Goal: Register for event/course

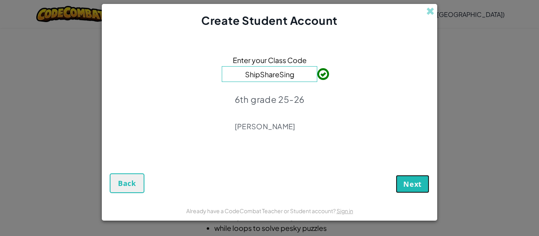
click at [412, 181] on span "Next" at bounding box center [412, 183] width 19 height 9
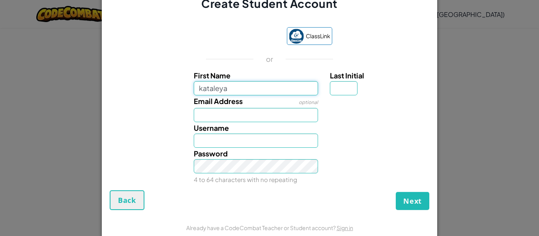
type input "kataleya"
type input "Kataleya"
click at [334, 85] on input "Last Initial" at bounding box center [344, 88] width 28 height 14
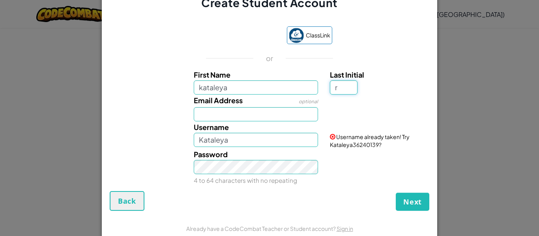
type input "r"
type input "KataleyaR"
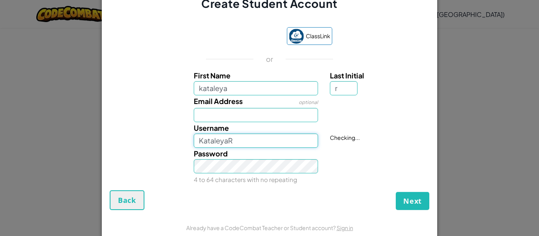
click at [275, 138] on input "KataleyaR" at bounding box center [256, 141] width 125 height 14
click at [268, 115] on input "Email Address" at bounding box center [256, 115] width 125 height 14
click at [297, 35] on img at bounding box center [296, 36] width 15 height 15
click at [415, 197] on span "Next" at bounding box center [412, 200] width 19 height 9
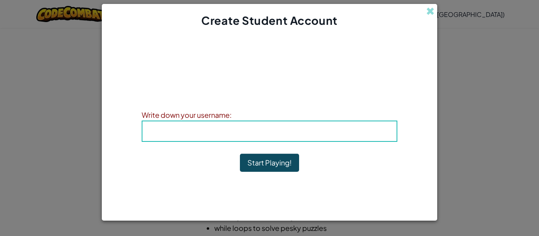
click at [305, 138] on div "Username : [PERSON_NAME]" at bounding box center [269, 131] width 255 height 21
click at [303, 130] on b "Username : KataleyaR" at bounding box center [270, 131] width 88 height 9
click at [289, 135] on b "Username : KataleyaR" at bounding box center [270, 131] width 88 height 9
click at [289, 136] on b "Username : KataleyaR" at bounding box center [270, 131] width 88 height 9
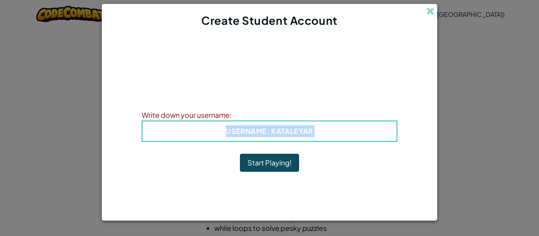
click at [289, 136] on b "Username : KataleyaR" at bounding box center [270, 131] width 88 height 9
click at [267, 163] on button "Start Playing!" at bounding box center [269, 163] width 59 height 18
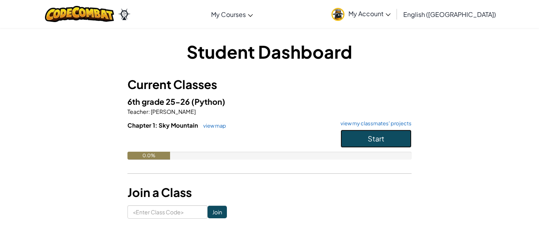
click at [369, 137] on span "Start" at bounding box center [375, 138] width 17 height 9
